Goal: Information Seeking & Learning: Find specific fact

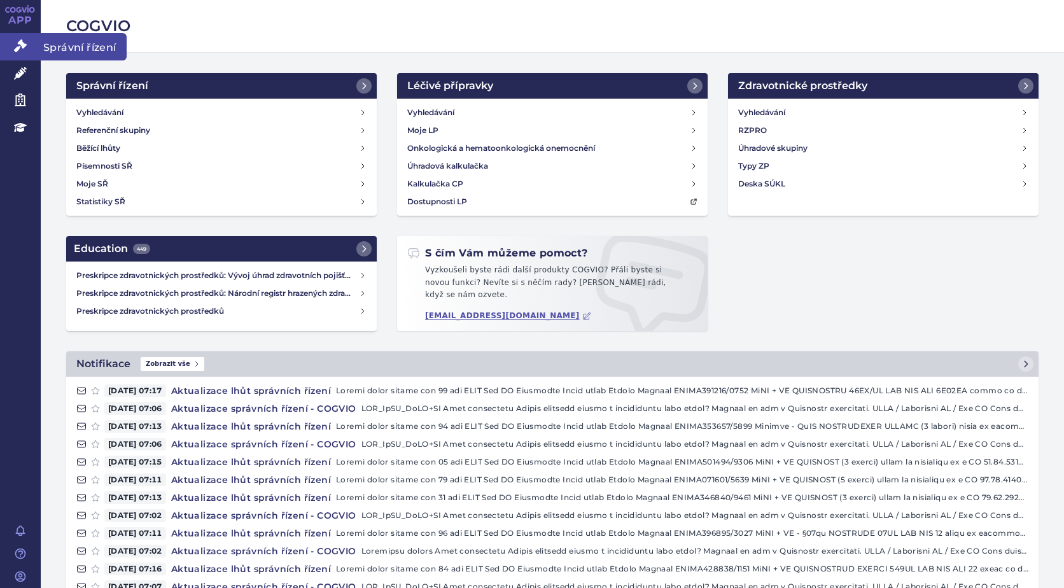
click at [15, 47] on icon at bounding box center [20, 45] width 13 height 13
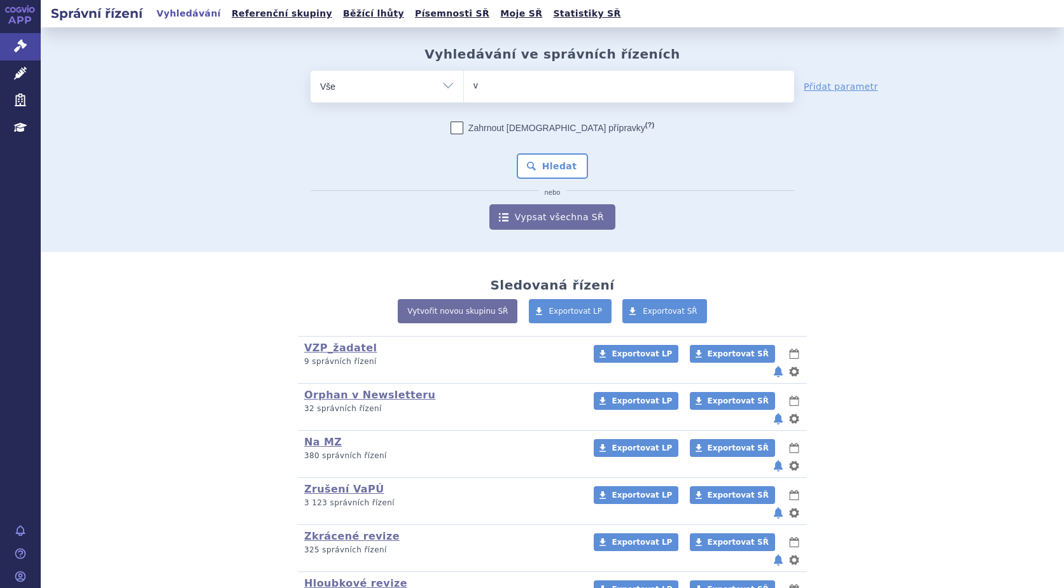
type input "vy"
type input "vyd"
type input "vydu"
type input "vydura"
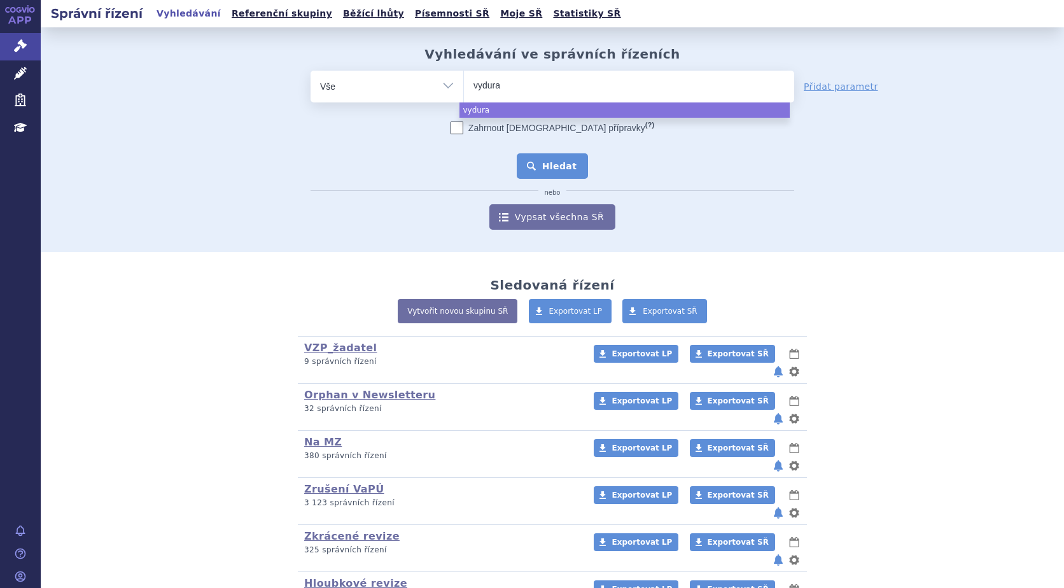
select select "vydura"
click at [561, 167] on button "Hledat" at bounding box center [553, 165] width 72 height 25
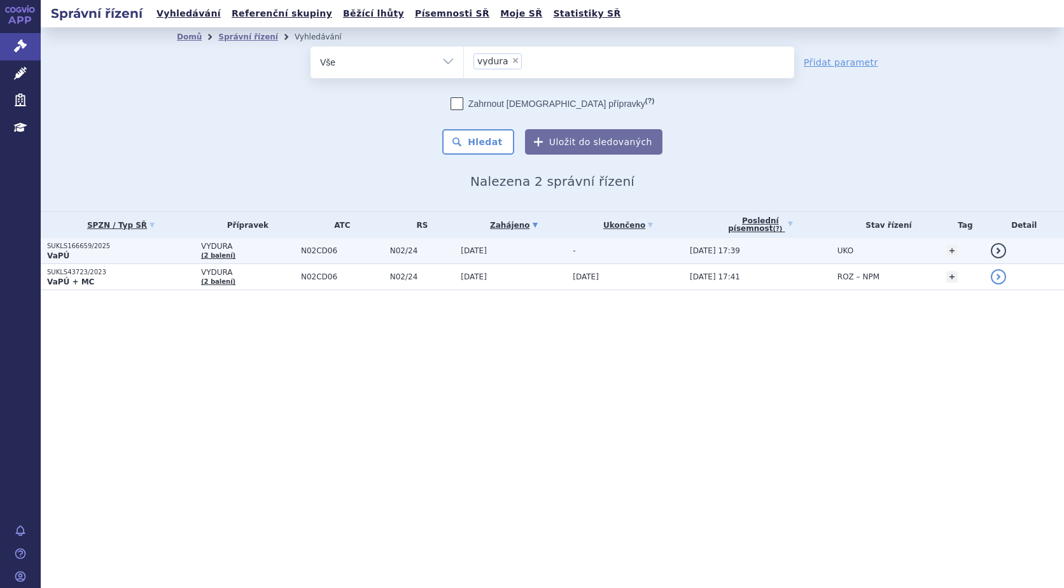
click at [64, 251] on strong "VaPÚ" at bounding box center [58, 255] width 22 height 9
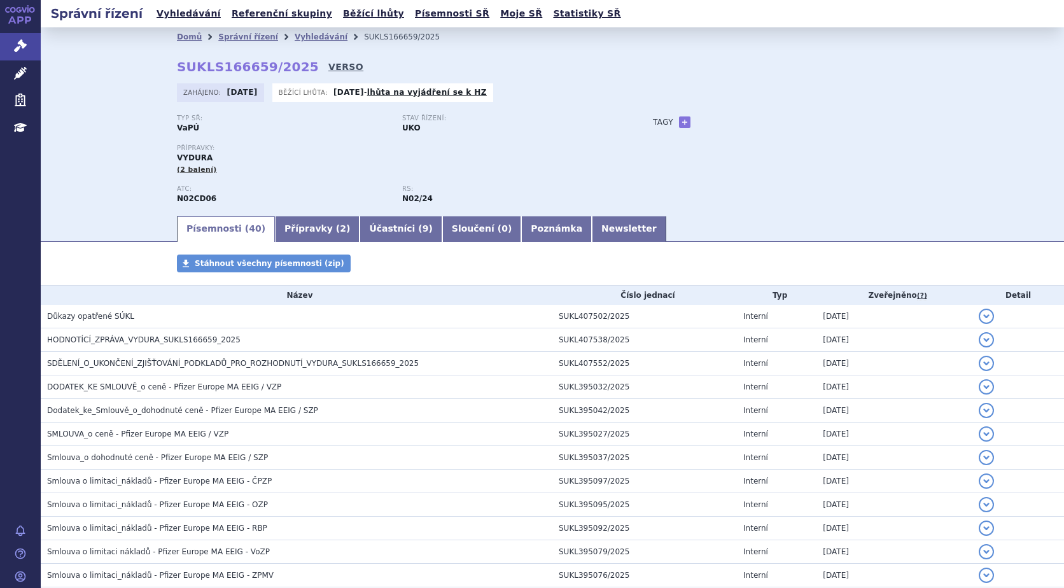
click at [328, 67] on link "VERSO" at bounding box center [345, 66] width 35 height 13
click at [17, 39] on icon at bounding box center [20, 45] width 13 height 13
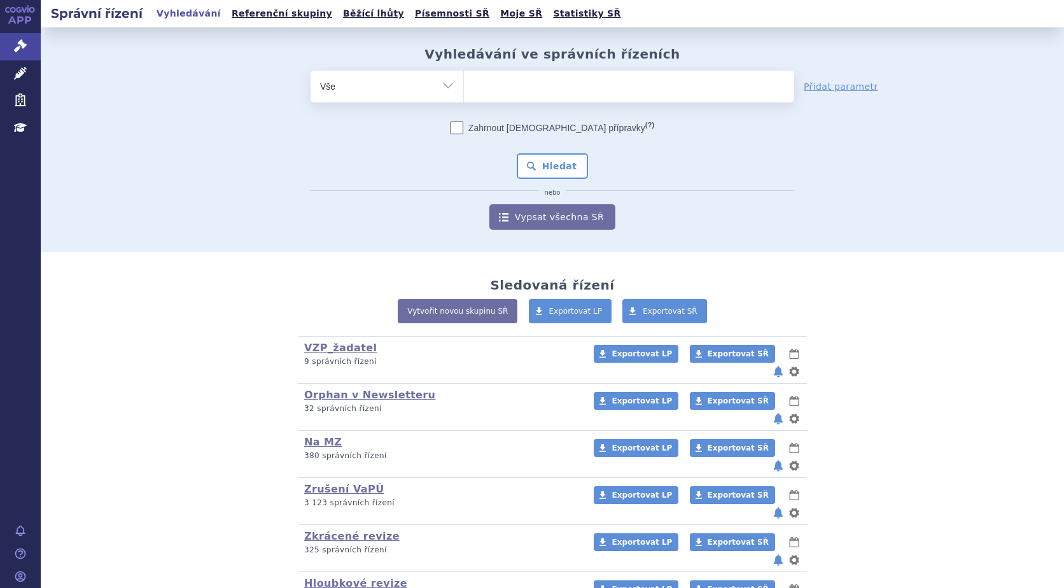
click at [464, 88] on ul at bounding box center [629, 84] width 330 height 27
click at [463, 88] on select at bounding box center [463, 86] width 1 height 32
type input "vy"
type input "vyd"
type input "vydu"
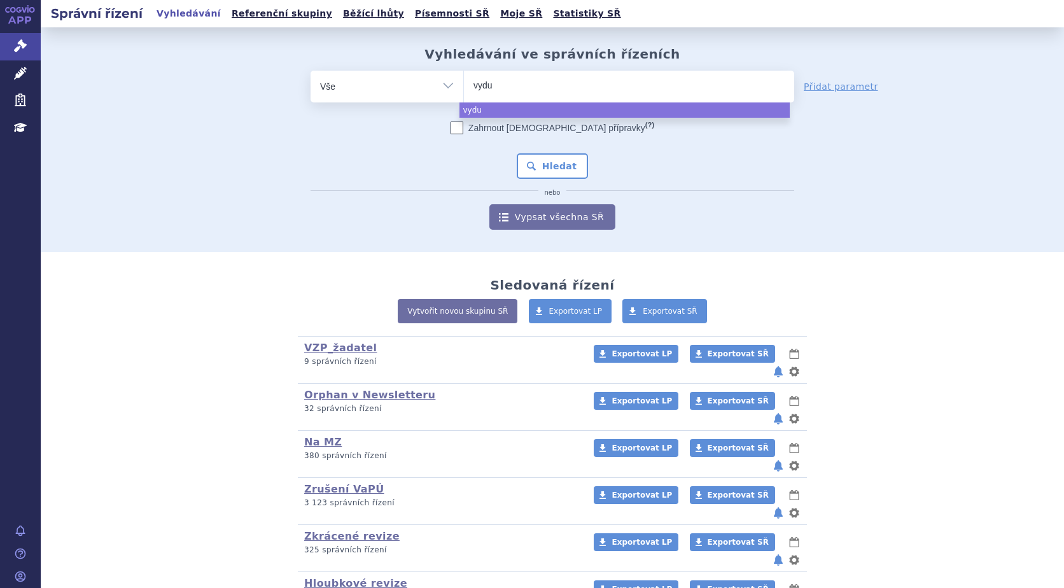
type input "vydur"
type input "vydura"
select select "vydura"
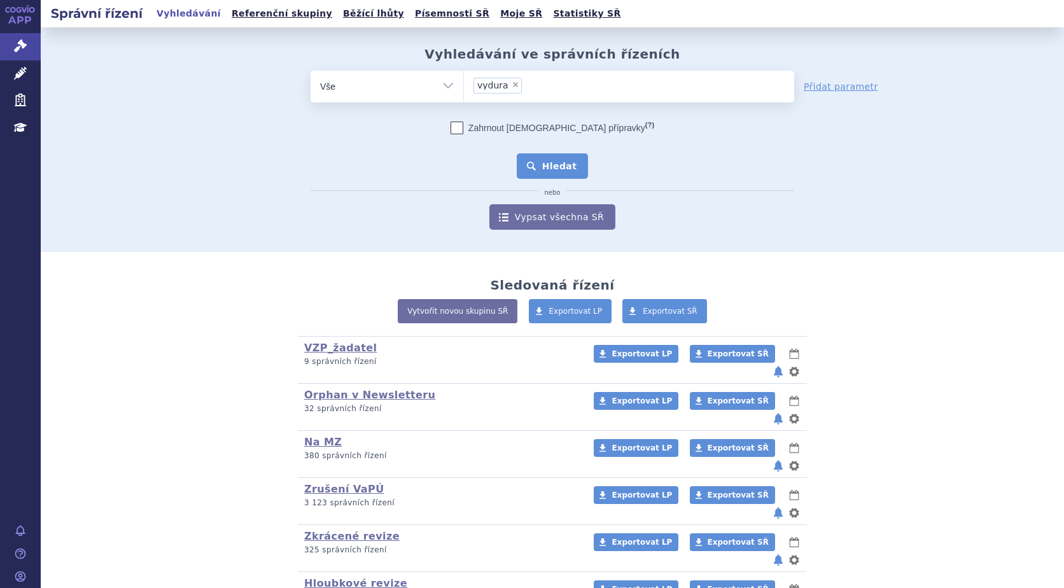
click at [547, 166] on button "Hledat" at bounding box center [553, 165] width 72 height 25
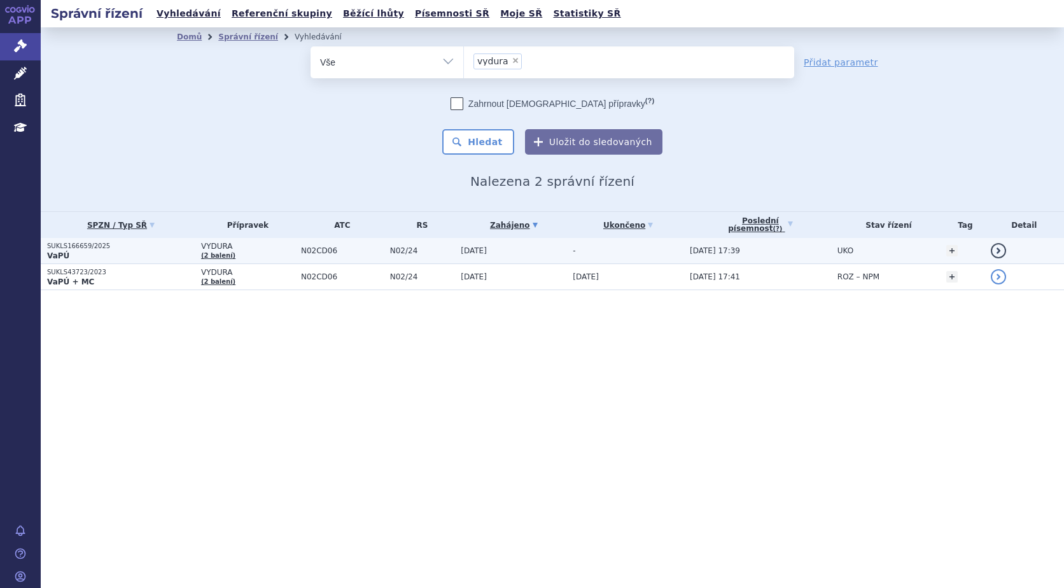
click at [218, 247] on span "VYDURA" at bounding box center [248, 246] width 94 height 9
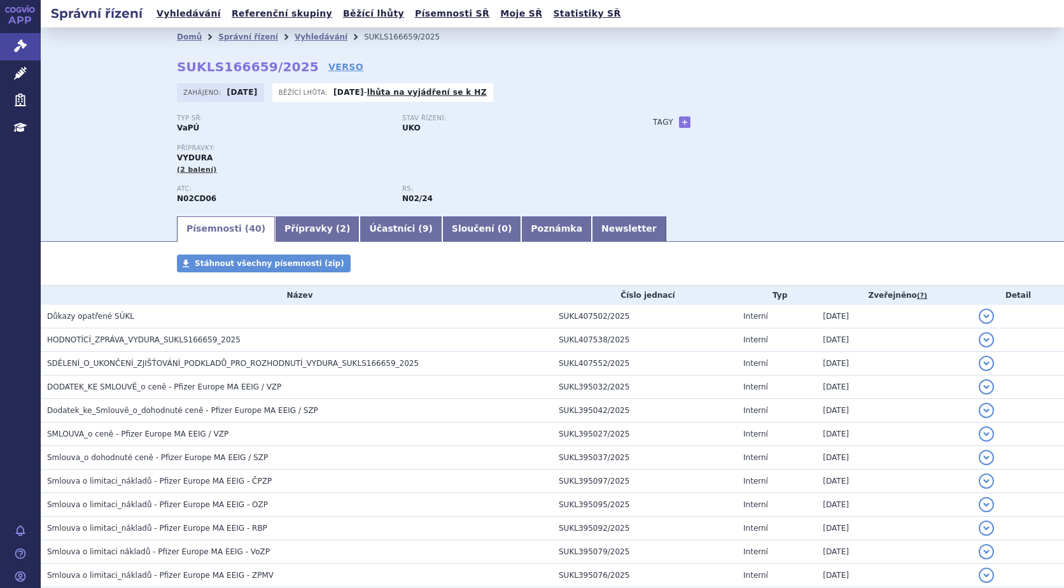
click at [302, 228] on link "Přípravky ( 2 )" at bounding box center [317, 228] width 85 height 25
